Goal: Navigation & Orientation: Find specific page/section

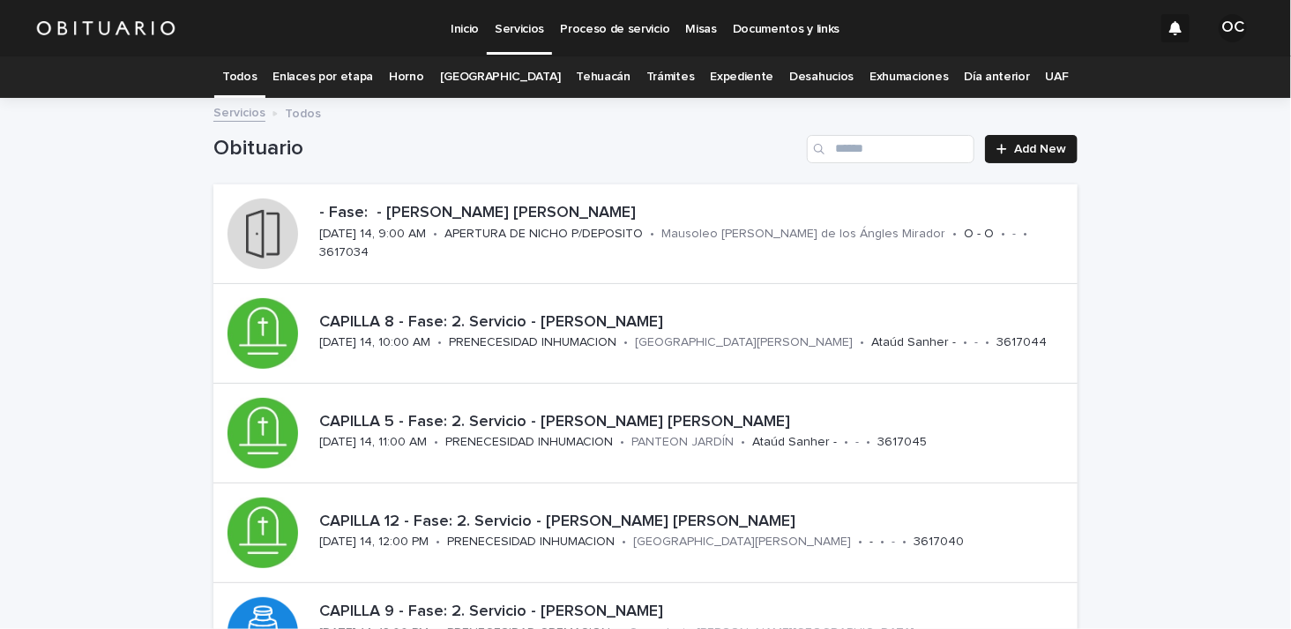
click at [794, 23] on p "Documentos y links" at bounding box center [786, 18] width 107 height 37
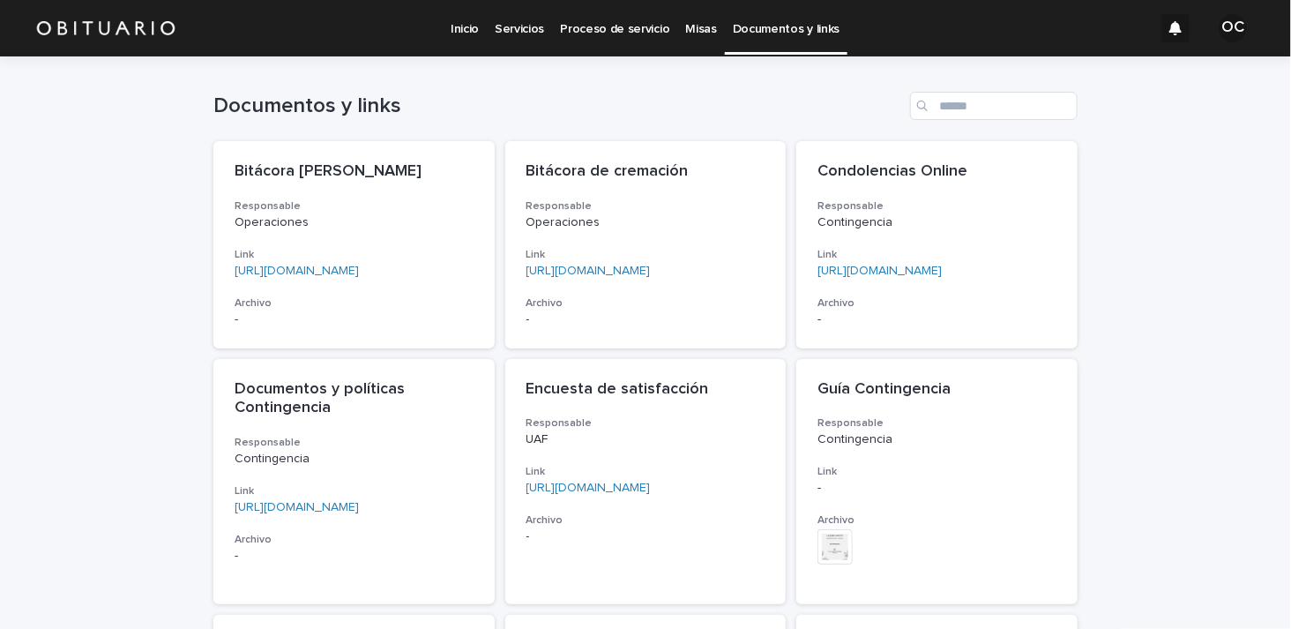
click at [467, 29] on p "Inicio" at bounding box center [465, 18] width 28 height 37
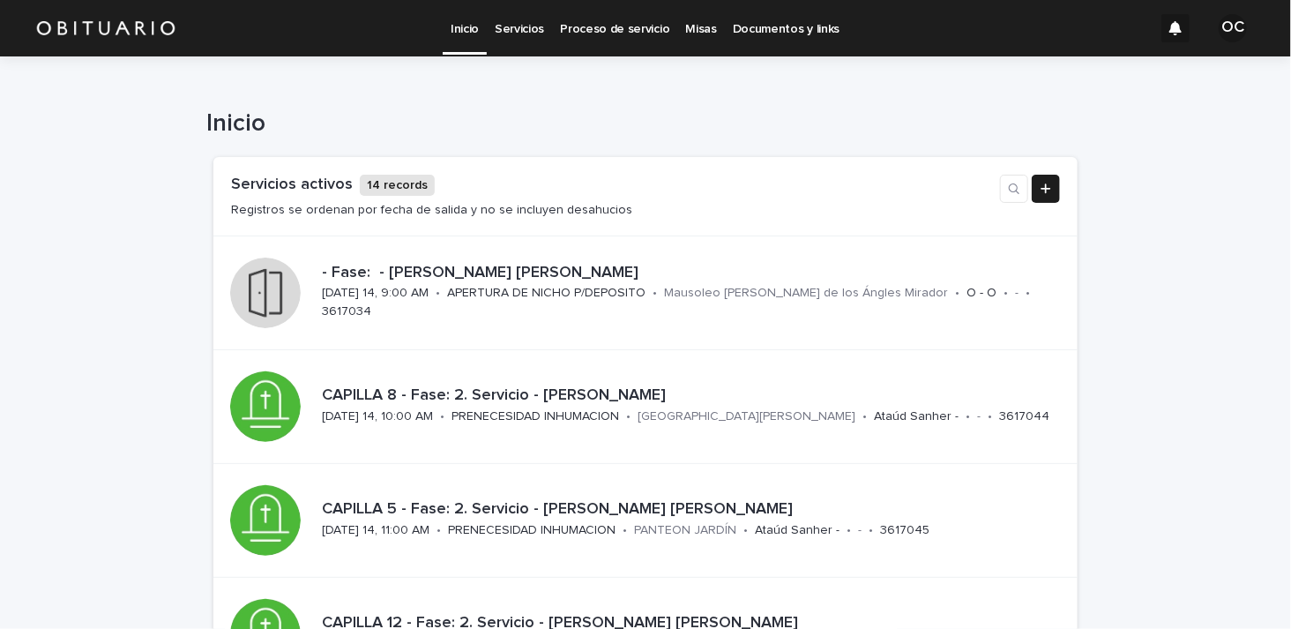
click at [472, 28] on p "Inicio" at bounding box center [465, 18] width 28 height 37
click at [147, 28] on img at bounding box center [105, 28] width 141 height 35
click at [532, 27] on p "Servicios" at bounding box center [519, 18] width 49 height 37
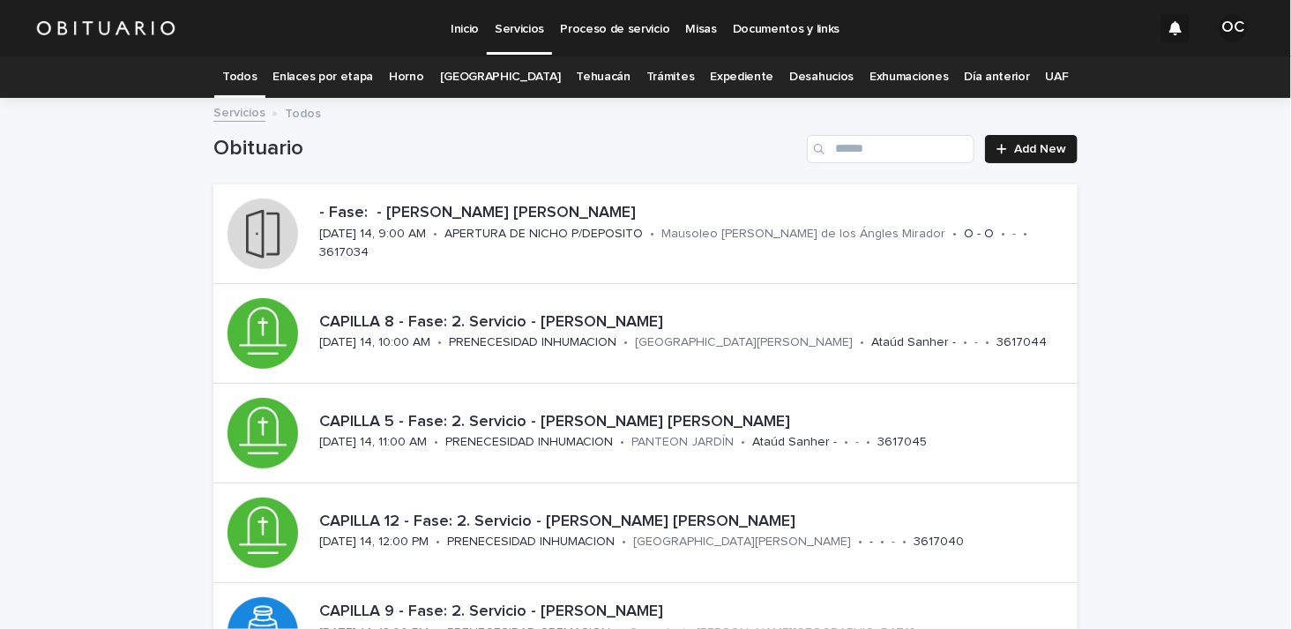
click at [494, 76] on link "[GEOGRAPHIC_DATA]" at bounding box center [500, 76] width 121 height 41
